Goal: Task Accomplishment & Management: Complete application form

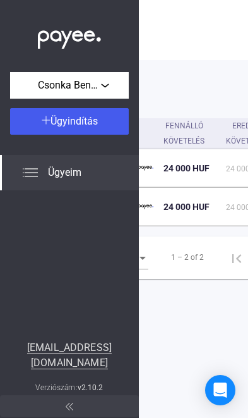
scroll to position [0, 504]
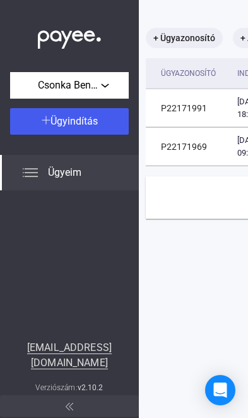
click at [92, 121] on span "Ügyindítás" at bounding box center [74, 121] width 47 height 12
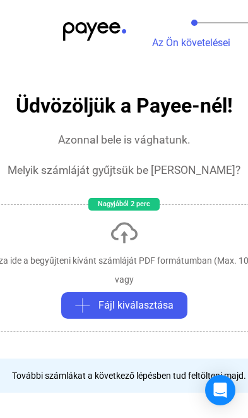
click at [140, 314] on button "Fájl kiválasztása" at bounding box center [124, 305] width 126 height 27
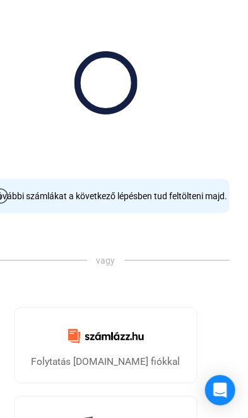
scroll to position [180, 0]
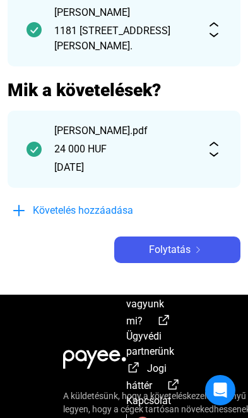
click at [159, 247] on span "Folytatás" at bounding box center [170, 249] width 42 height 15
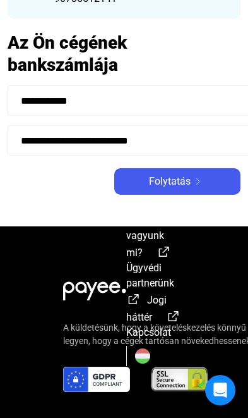
click at [168, 189] on span "Folytatás" at bounding box center [170, 181] width 42 height 15
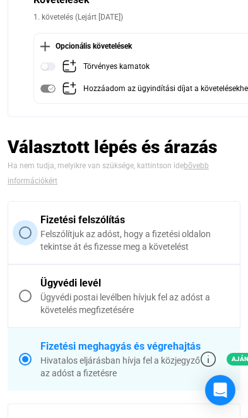
click at [23, 230] on span at bounding box center [25, 232] width 13 height 13
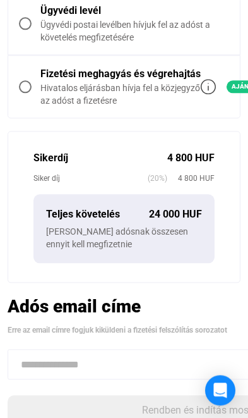
scroll to position [392, 0]
click at [22, 92] on label "Fizetési meghagyás és végrehajtás Hivatalos eljárásban hívja fel a közjegyző az…" at bounding box center [124, 87] width 232 height 62
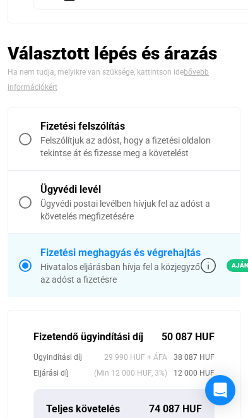
scroll to position [292, 0]
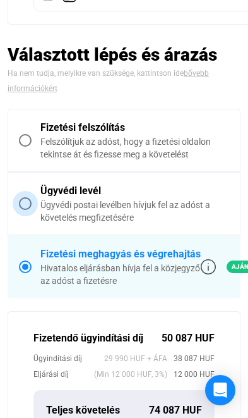
click at [24, 199] on span at bounding box center [25, 203] width 13 height 13
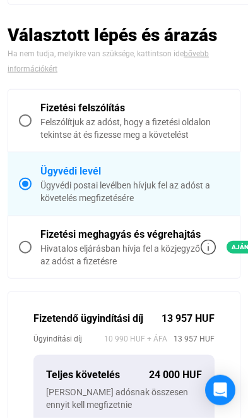
scroll to position [290, 0]
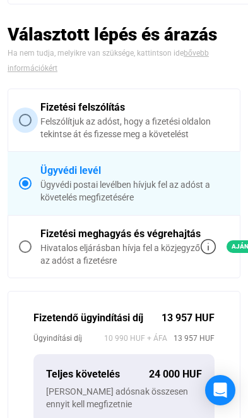
click at [25, 125] on span at bounding box center [25, 120] width 13 height 13
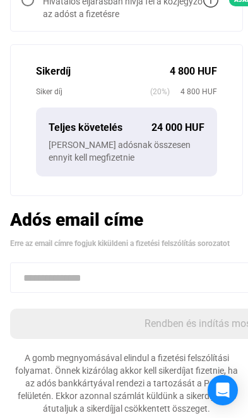
scroll to position [497, 0]
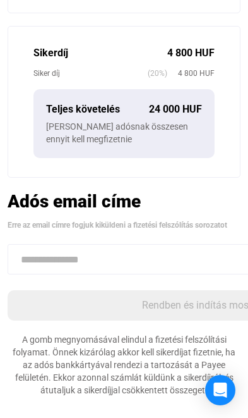
click at [80, 262] on input at bounding box center [197, 259] width 379 height 30
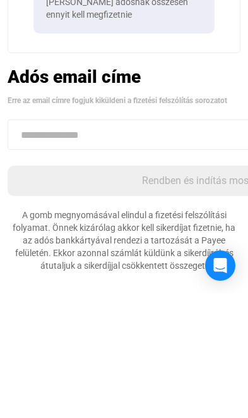
click at [93, 244] on input at bounding box center [197, 259] width 379 height 30
paste input "**********"
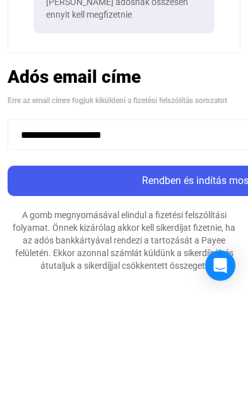
type input "**********"
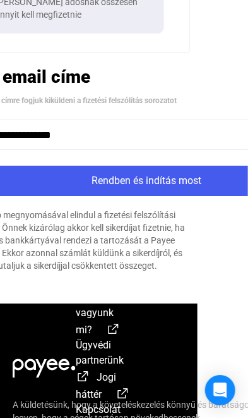
click at [195, 180] on div "Rendben és indítás most" at bounding box center [147, 180] width 372 height 15
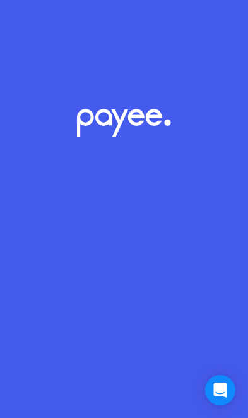
scroll to position [70, 0]
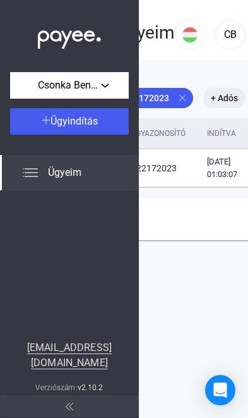
scroll to position [0, 61]
click at [79, 175] on span "Ügyeim" at bounding box center [65, 172] width 34 height 15
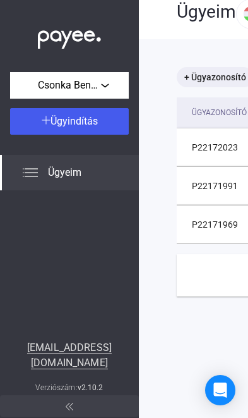
scroll to position [21, 0]
